Goal: Find specific page/section: Find specific page/section

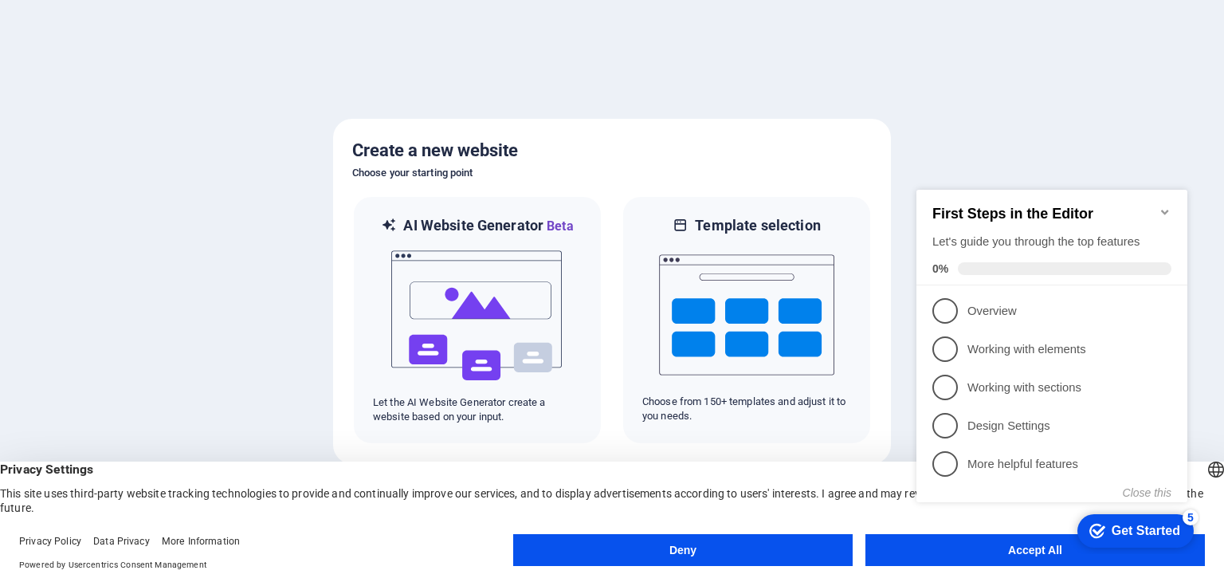
click at [1160, 206] on icon "Minimize checklist" at bounding box center [1164, 212] width 13 height 13
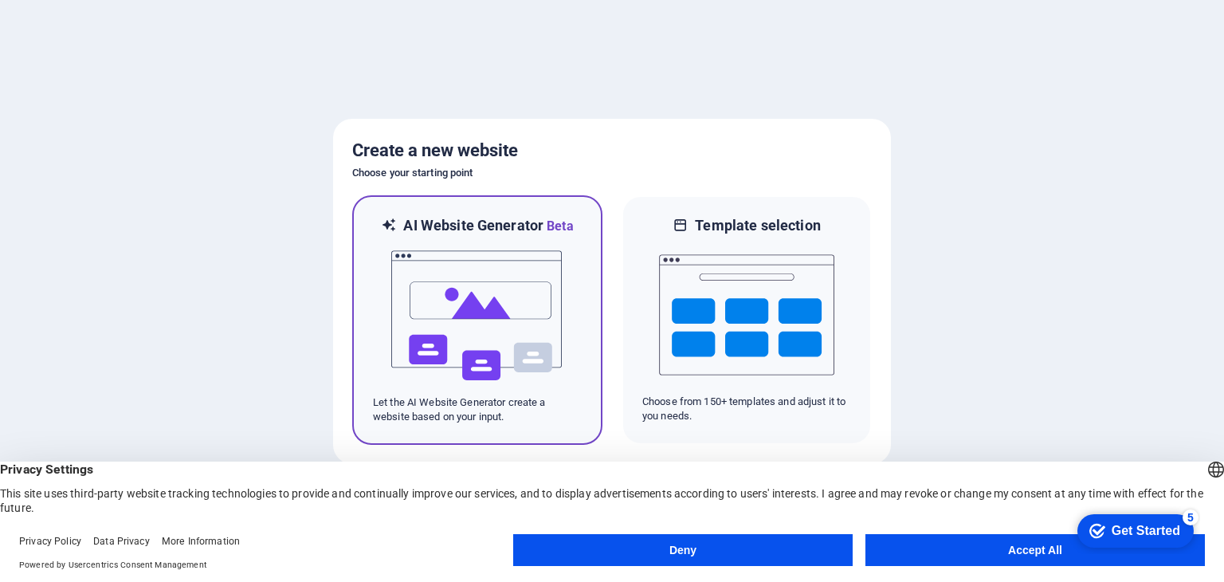
click at [468, 332] on img at bounding box center [477, 315] width 175 height 159
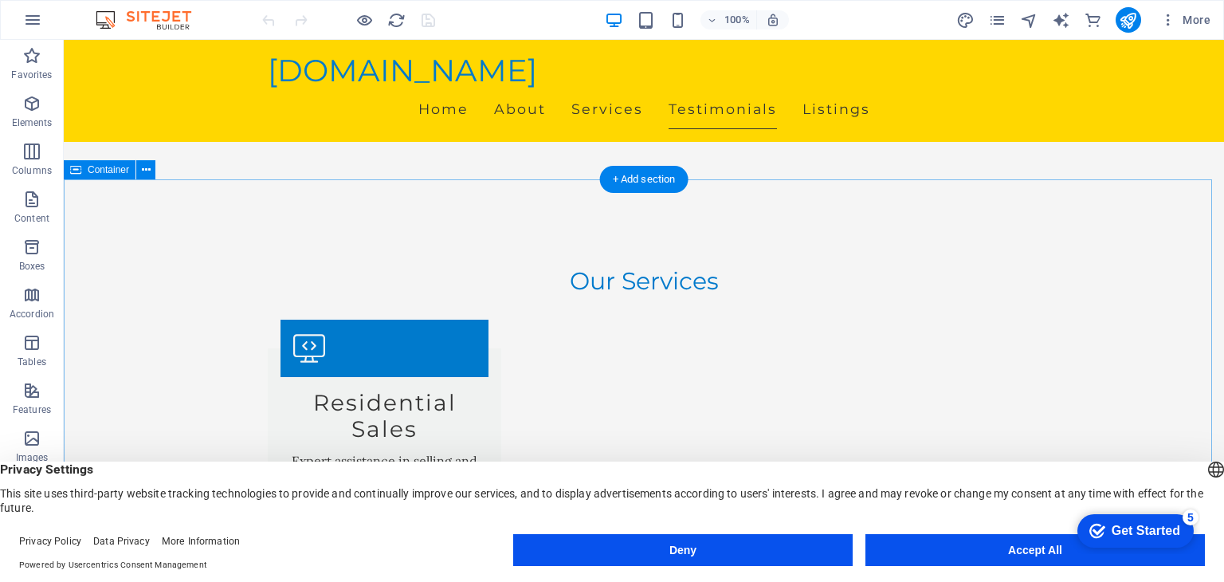
scroll to position [1593, 0]
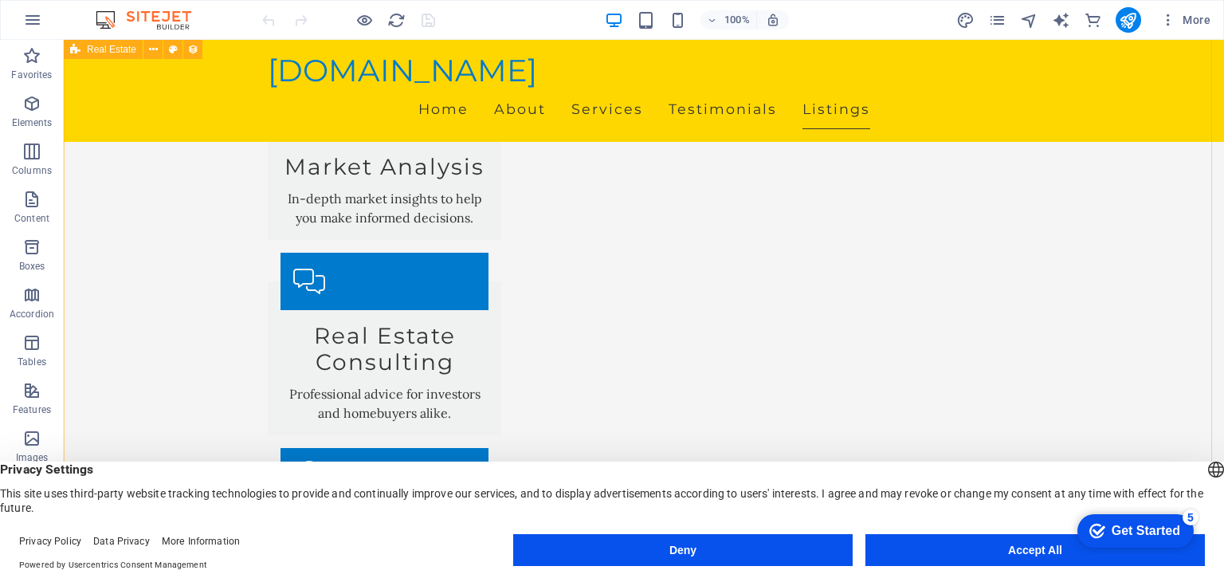
scroll to position [2390, 0]
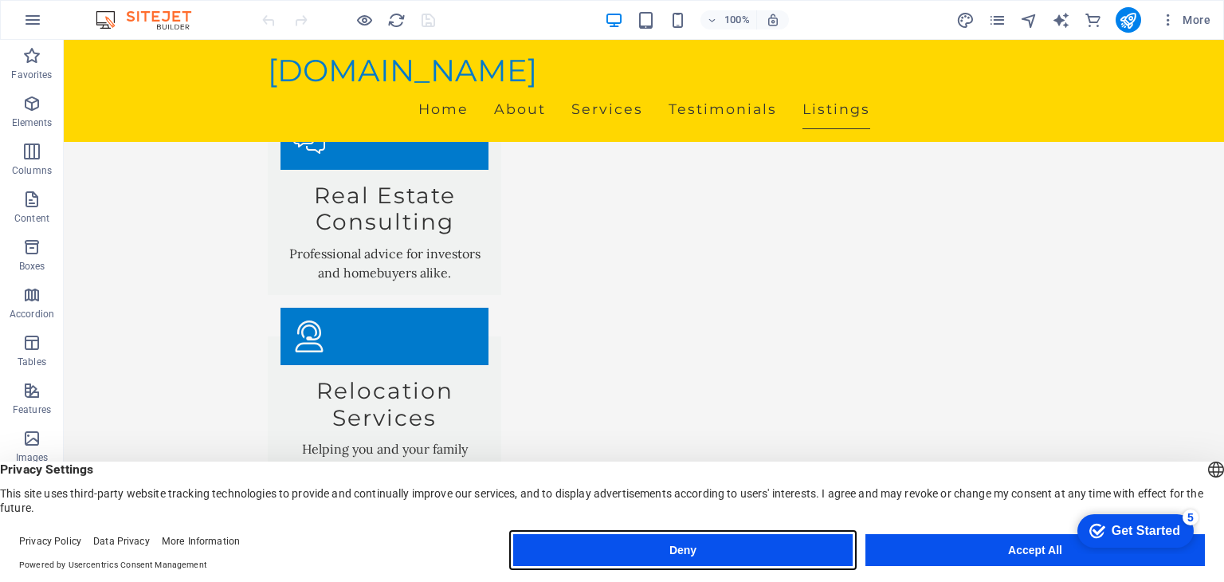
click at [0, 0] on button "Deny" at bounding box center [0, 0] width 0 height 0
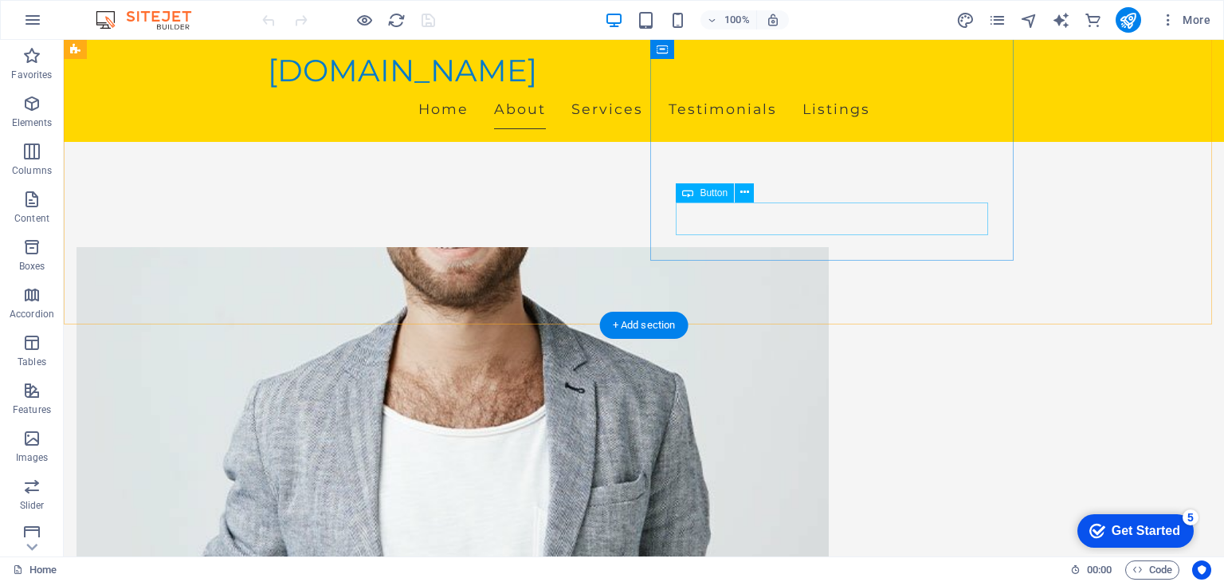
scroll to position [1036, 0]
